Goal: Navigation & Orientation: Understand site structure

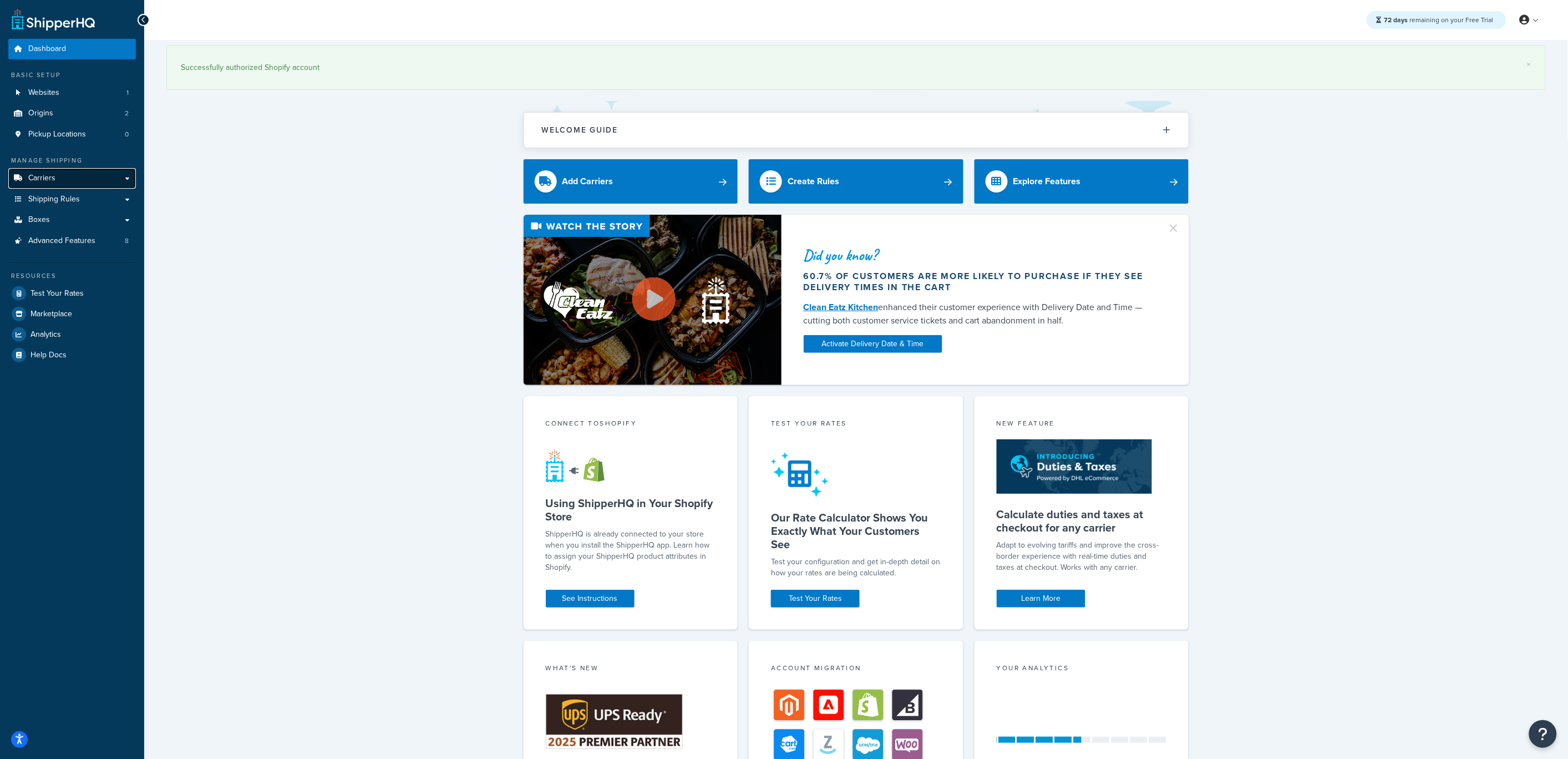
click at [72, 183] on link "Carriers" at bounding box center [72, 178] width 128 height 21
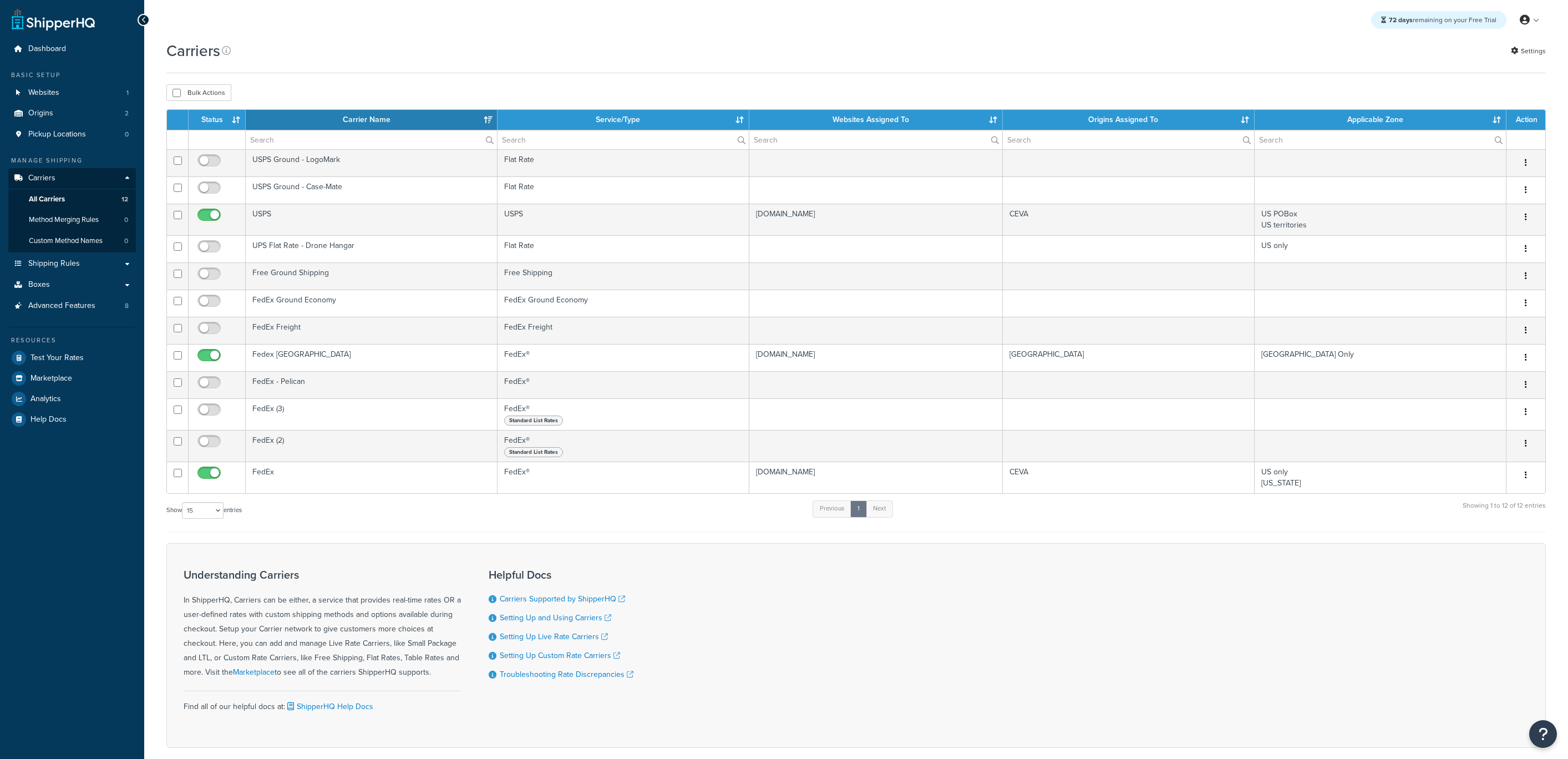
select select "15"
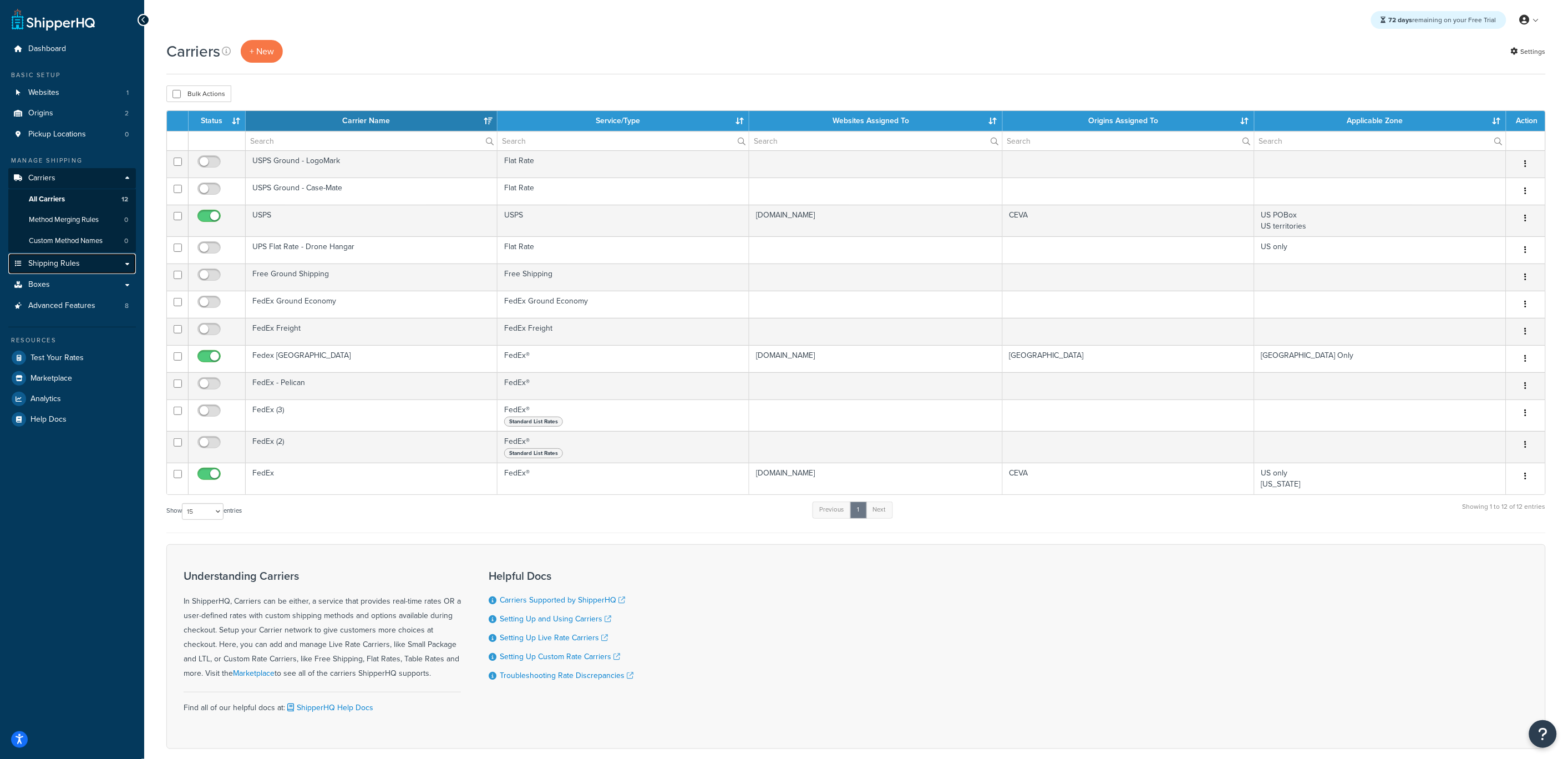
click at [92, 264] on link "Shipping Rules" at bounding box center [72, 263] width 128 height 21
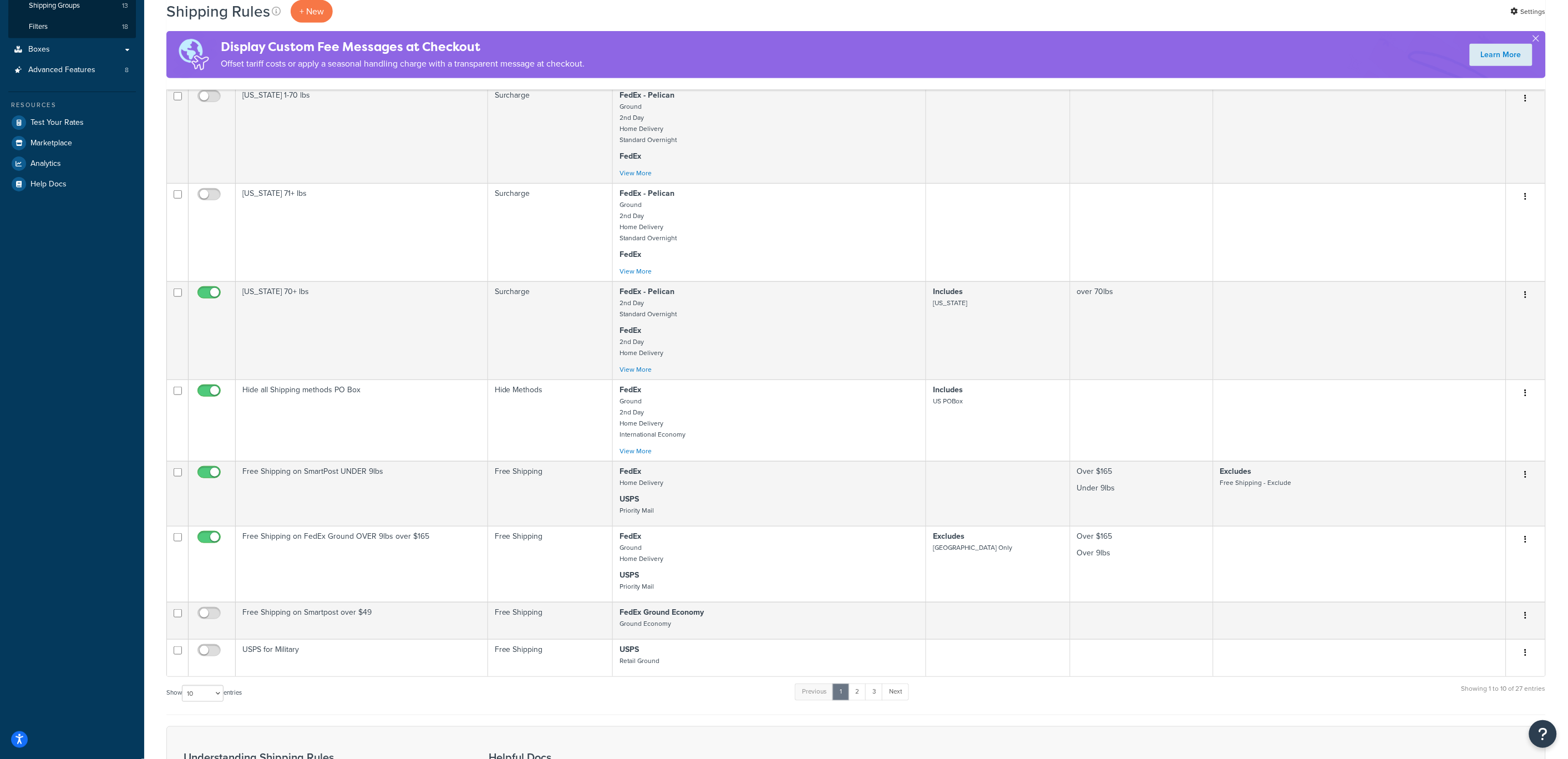
scroll to position [493, 0]
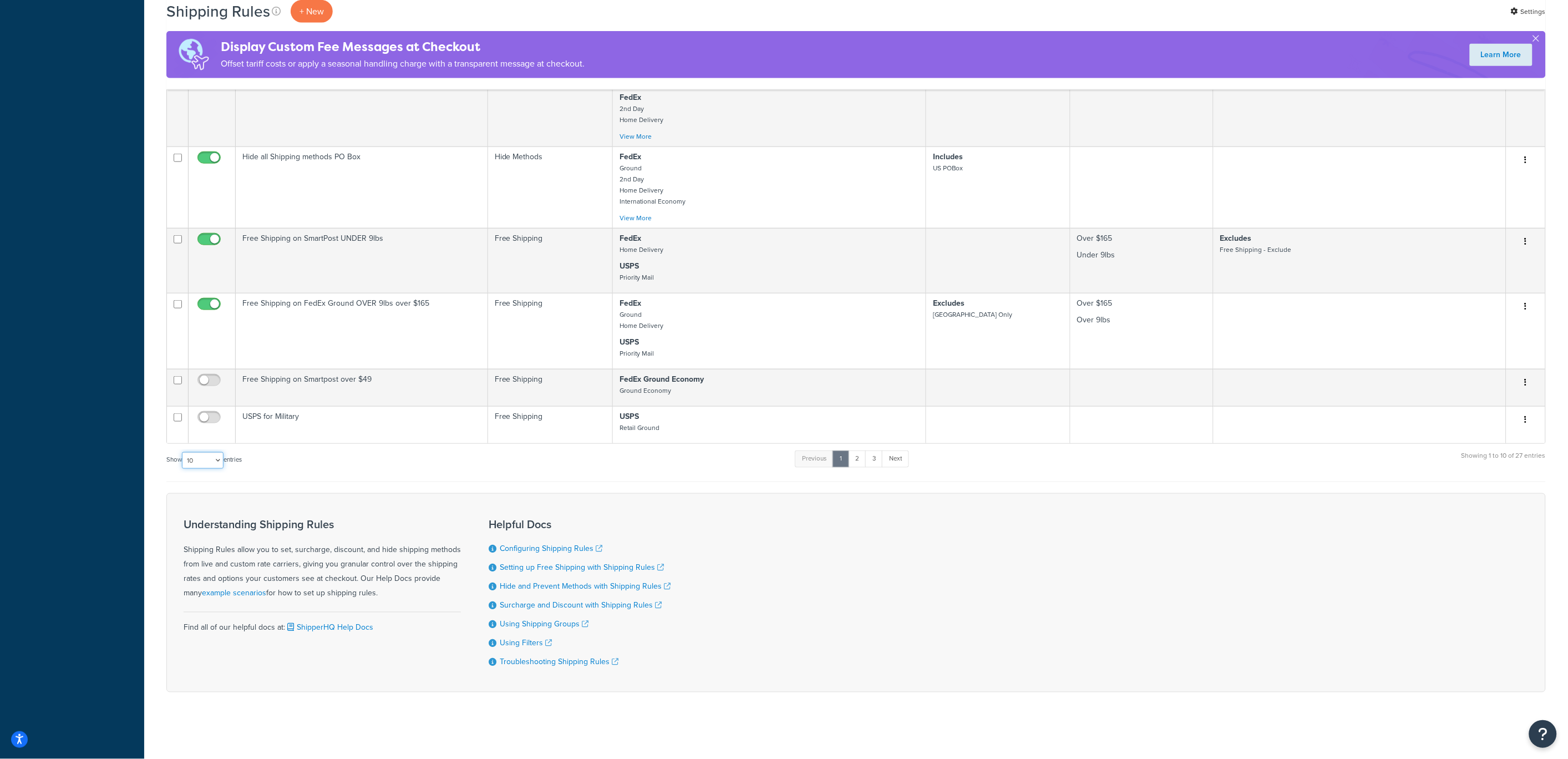
click at [203, 457] on select "10 15 25 50 100 1000" at bounding box center [203, 461] width 42 height 17
select select "50"
click at [183, 452] on select "10 15 25 50 100 1000" at bounding box center [203, 461] width 42 height 17
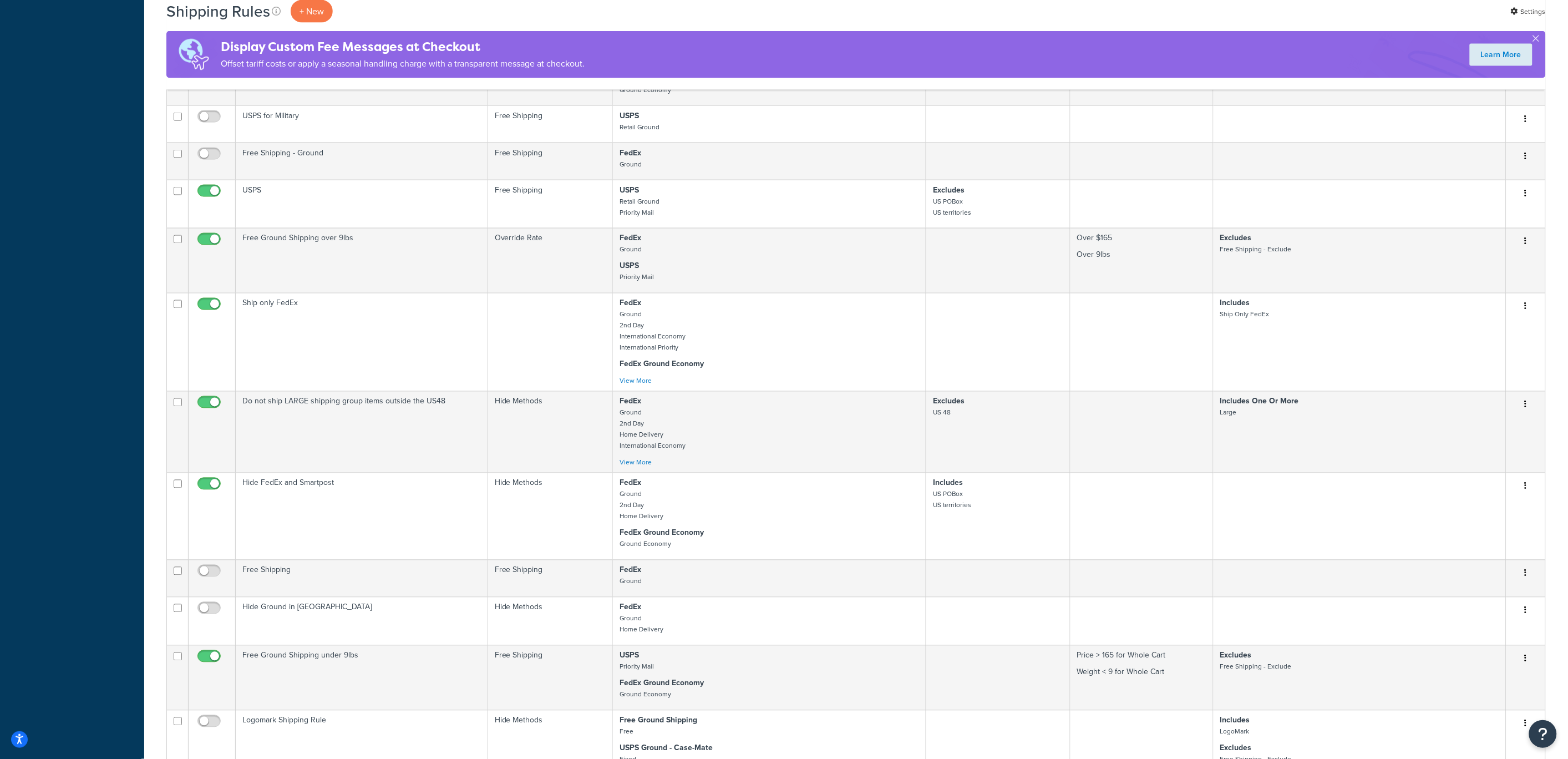
scroll to position [0, 0]
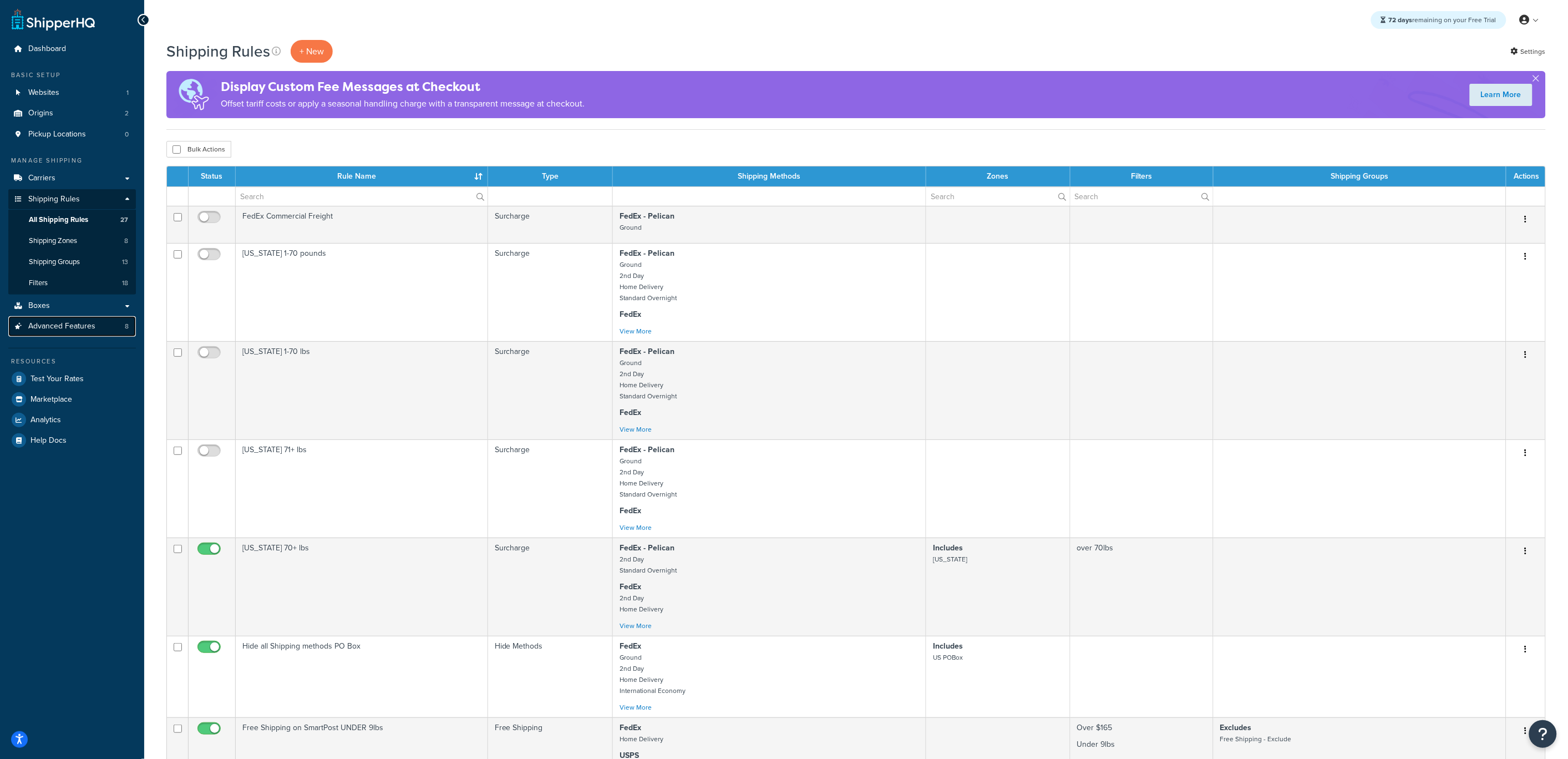
click at [45, 323] on span "Advanced Features" at bounding box center [62, 326] width 67 height 9
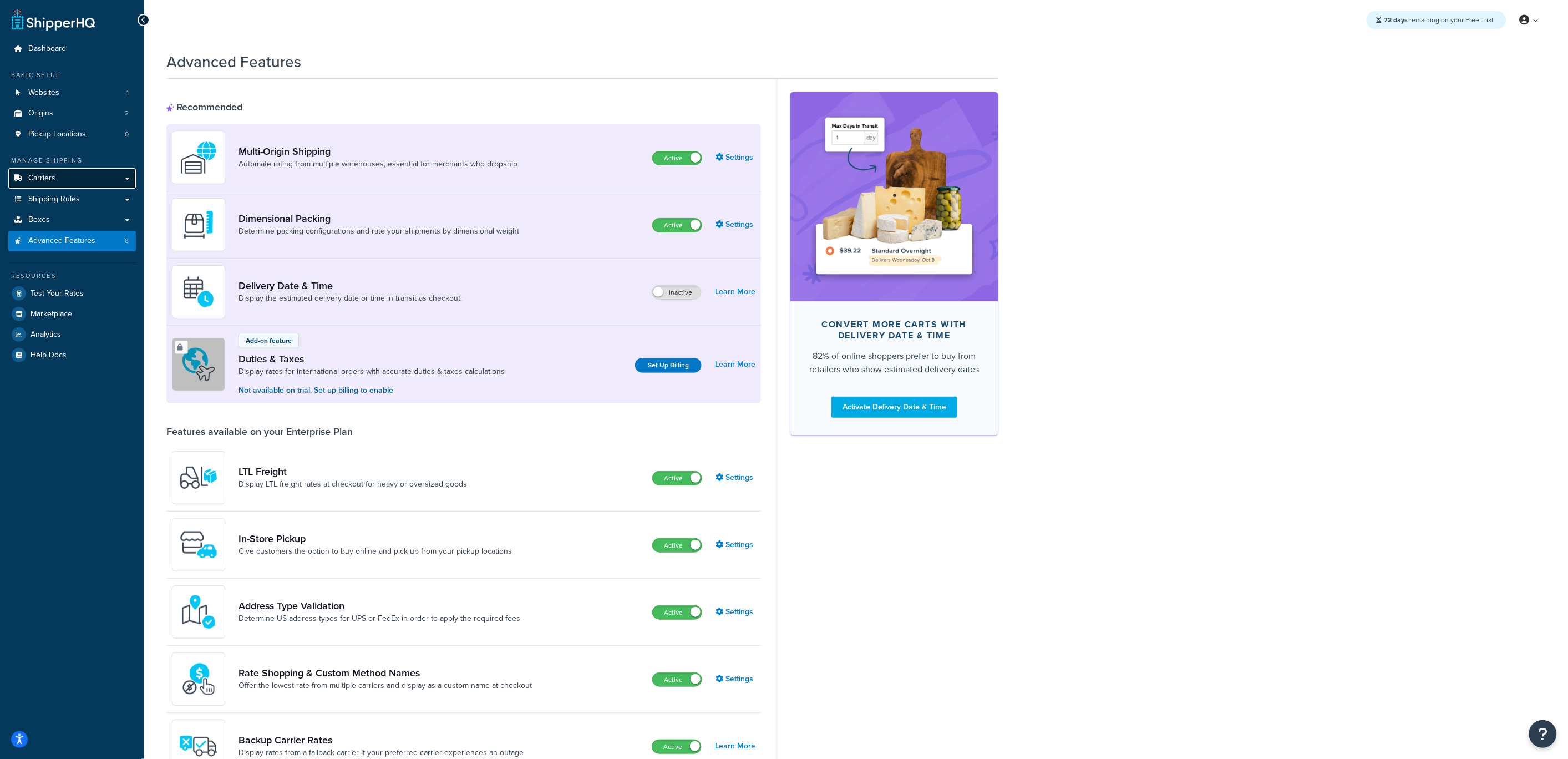
click at [59, 173] on link "Carriers" at bounding box center [72, 178] width 128 height 21
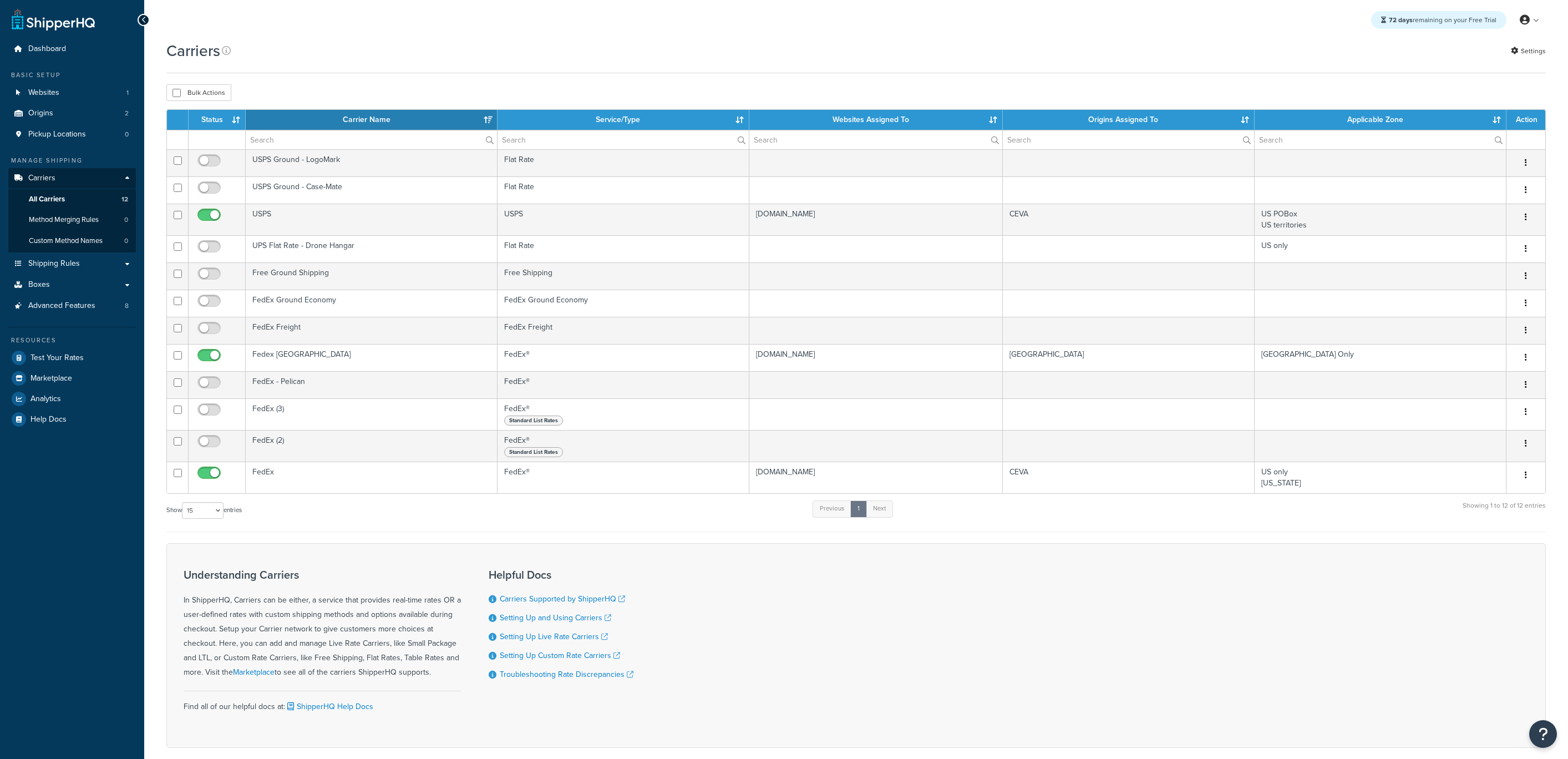
select select "15"
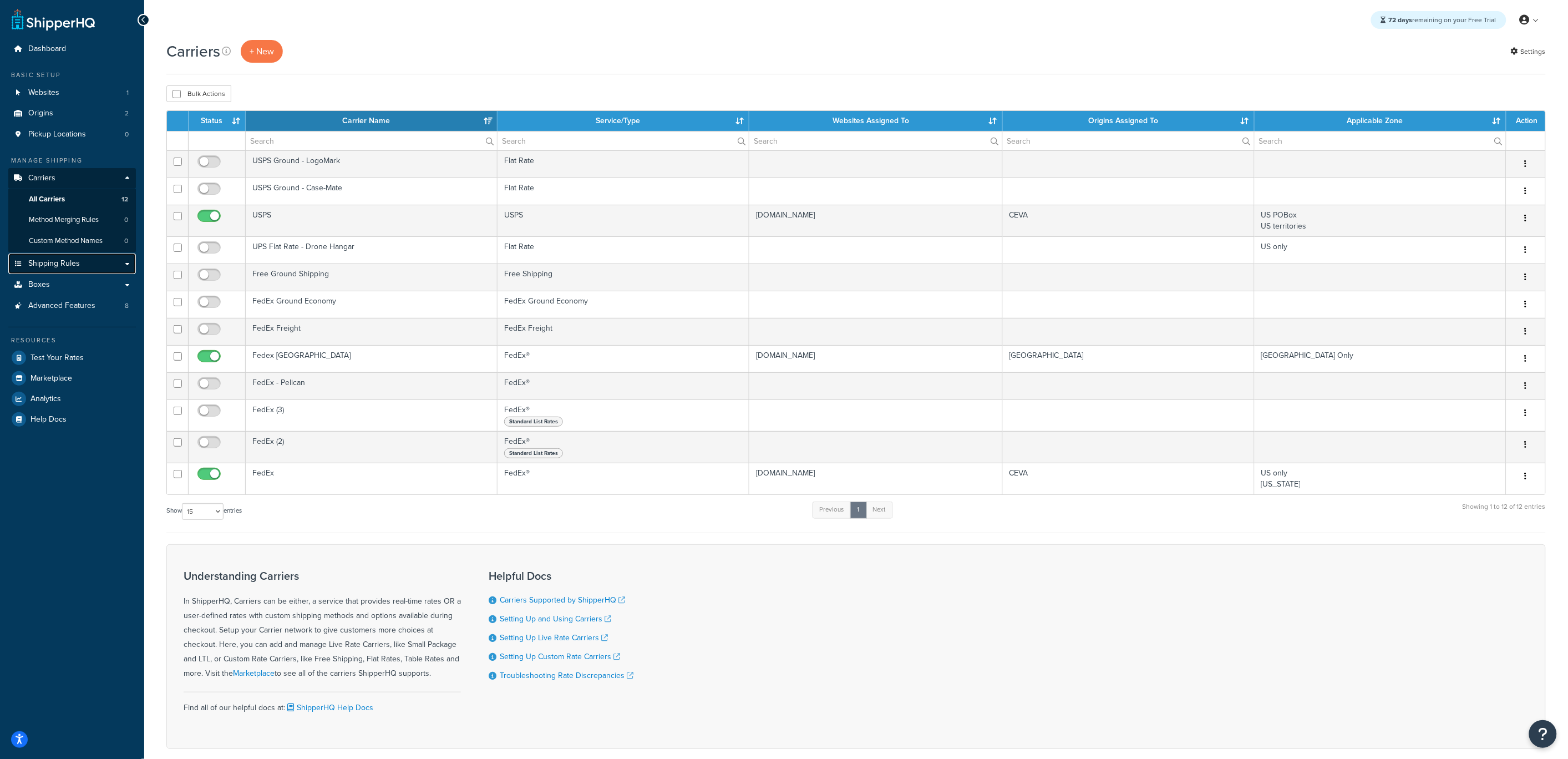
click at [63, 268] on span "Shipping Rules" at bounding box center [54, 263] width 51 height 9
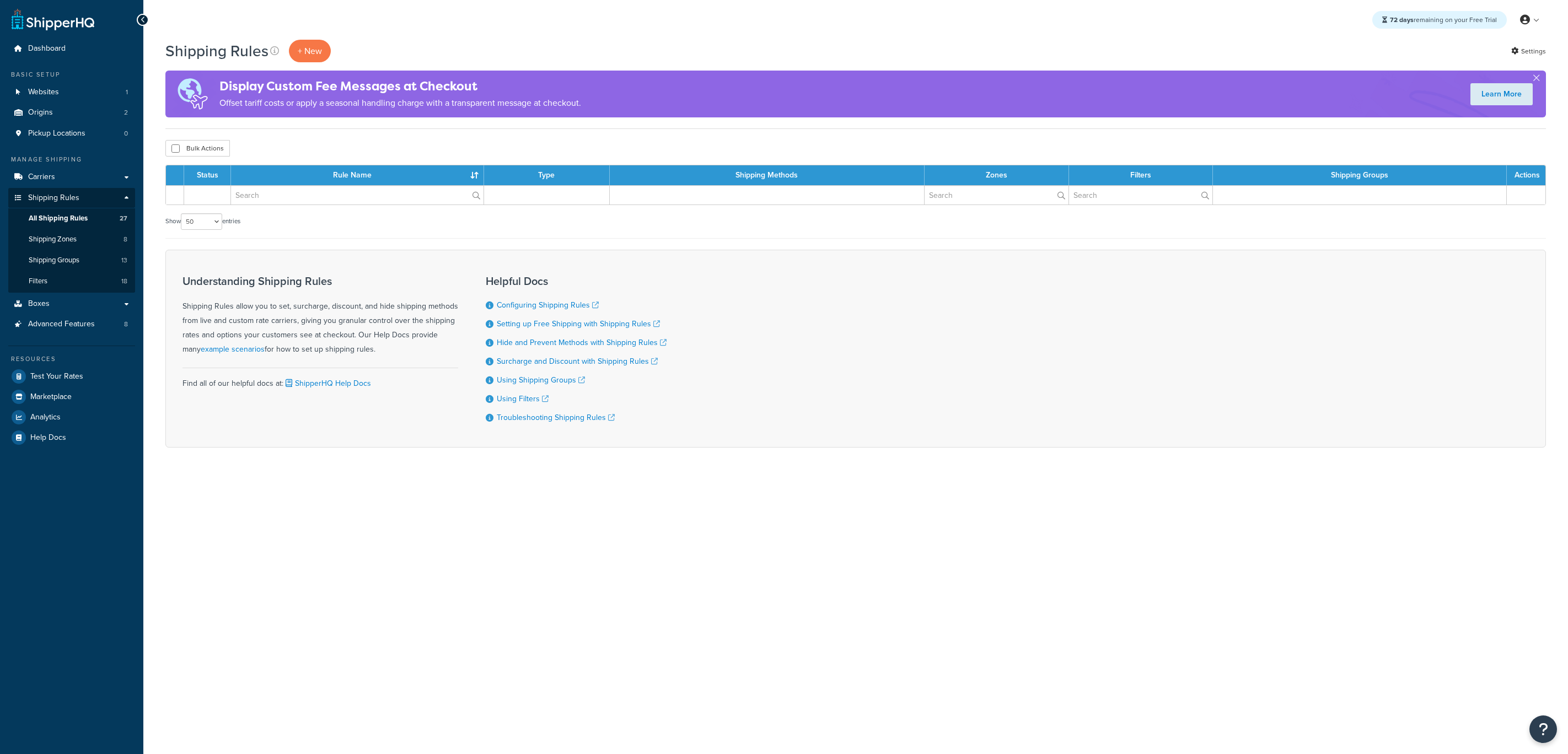
select select "50"
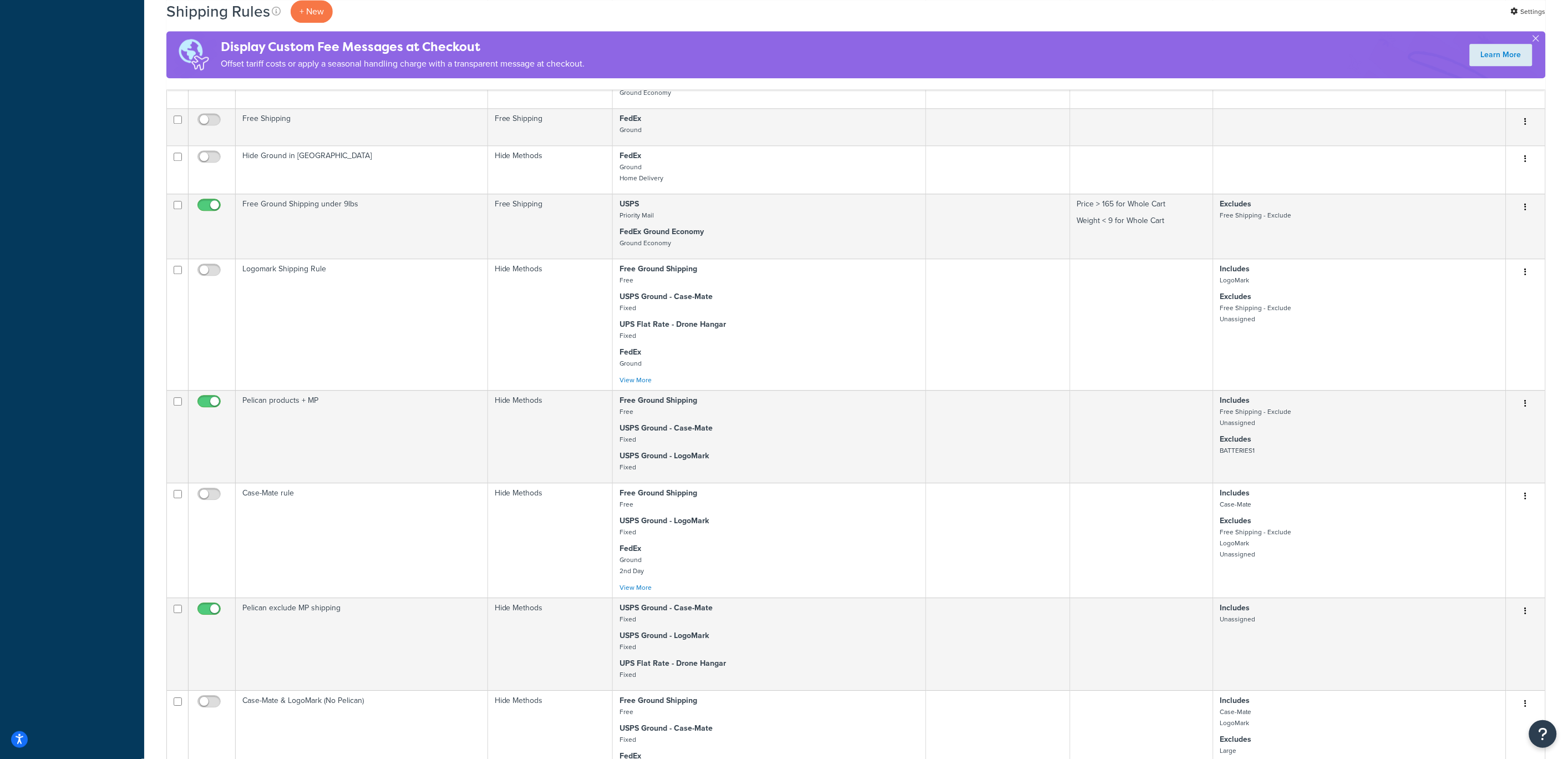
scroll to position [1928, 0]
